Goal: Task Accomplishment & Management: Manage account settings

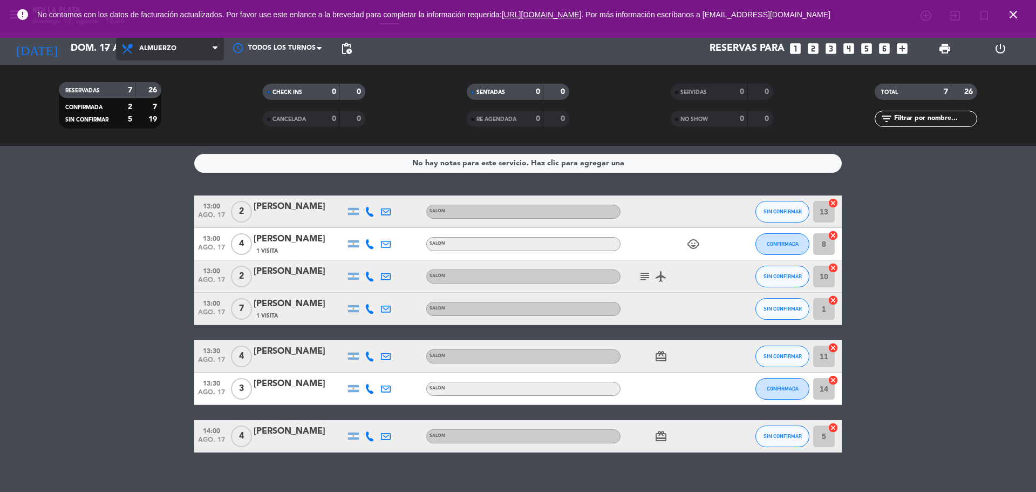
click at [199, 50] on span "Almuerzo" at bounding box center [170, 49] width 108 height 24
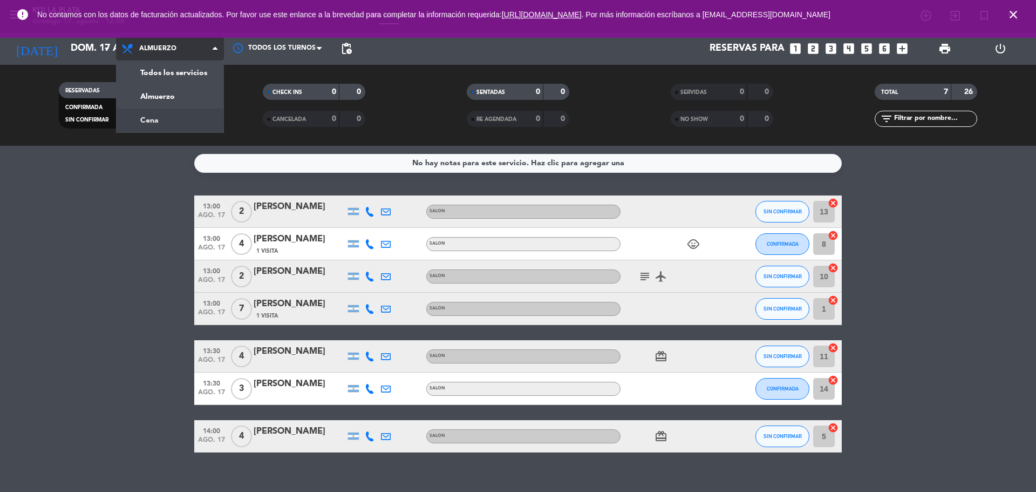
click at [171, 122] on div "menu KOI [GEOGRAPHIC_DATA][PERSON_NAME][DATE] 17. agosto - 12:06 Mis reservas M…" at bounding box center [518, 73] width 1036 height 146
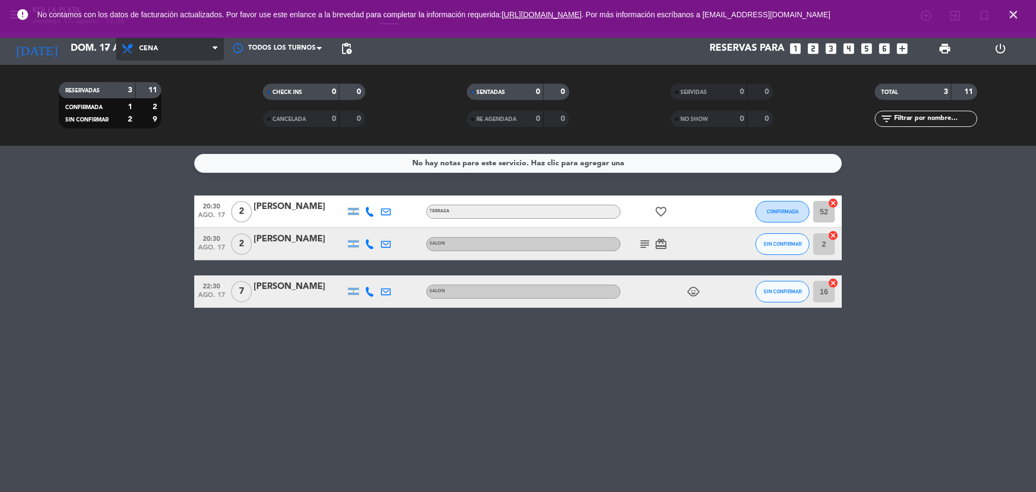
click at [186, 51] on span "Cena" at bounding box center [170, 49] width 108 height 24
click at [181, 91] on div "menu KOI [GEOGRAPHIC_DATA][PERSON_NAME][DATE] 17. agosto - 12:06 Mis reservas M…" at bounding box center [518, 73] width 1036 height 146
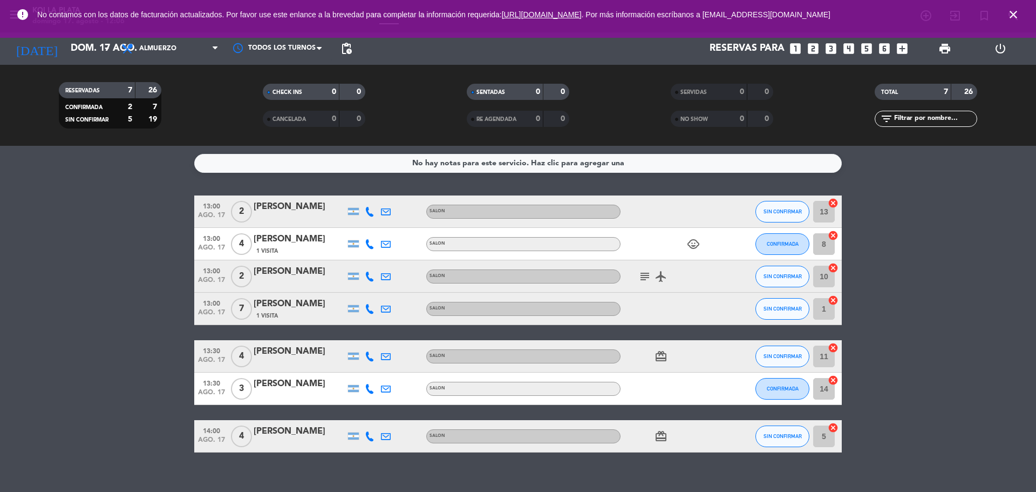
click at [642, 281] on icon "subject" at bounding box center [644, 276] width 13 height 13
click at [641, 280] on icon "subject" at bounding box center [644, 276] width 13 height 13
click at [663, 277] on icon "airplanemode_active" at bounding box center [661, 276] width 13 height 13
click at [644, 275] on icon "subject" at bounding box center [644, 276] width 13 height 13
click at [658, 357] on icon "card_giftcard" at bounding box center [661, 356] width 13 height 13
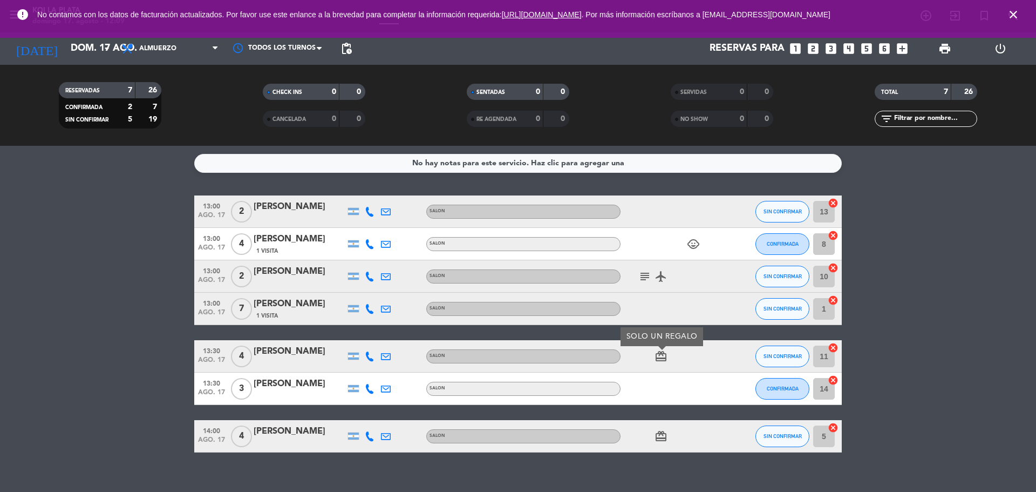
click at [658, 432] on icon "card_giftcard" at bounding box center [661, 436] width 13 height 13
click at [697, 241] on icon "child_care" at bounding box center [693, 243] width 13 height 13
click at [661, 276] on icon "airplanemode_active" at bounding box center [661, 276] width 13 height 13
click at [645, 277] on icon "subject" at bounding box center [644, 276] width 13 height 13
click at [647, 358] on div "card_giftcard" at bounding box center [669, 356] width 97 height 32
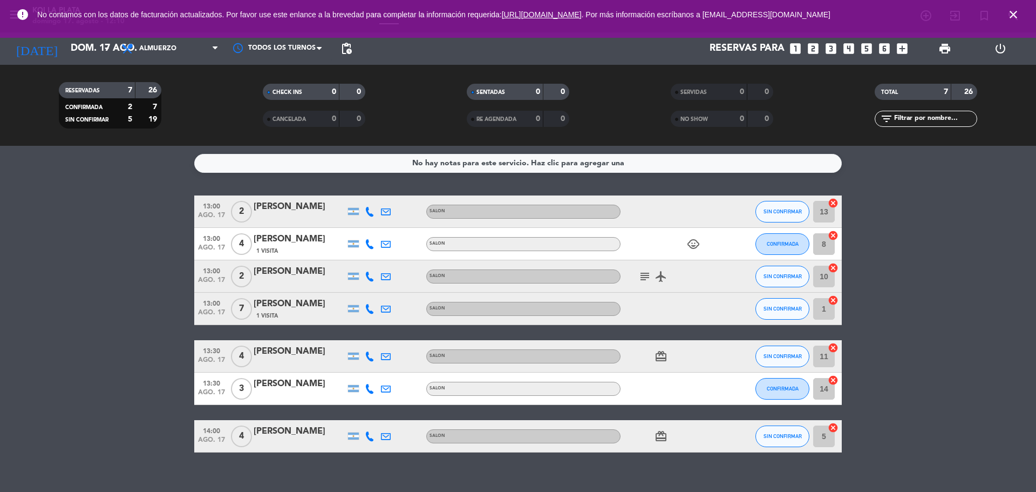
click at [660, 355] on icon "card_giftcard" at bounding box center [661, 356] width 13 height 13
click at [658, 440] on icon "card_giftcard" at bounding box center [661, 436] width 13 height 13
click at [711, 420] on div "card_giftcard SOLO UN REGALO" at bounding box center [669, 436] width 97 height 32
